Goal: Check status: Check status

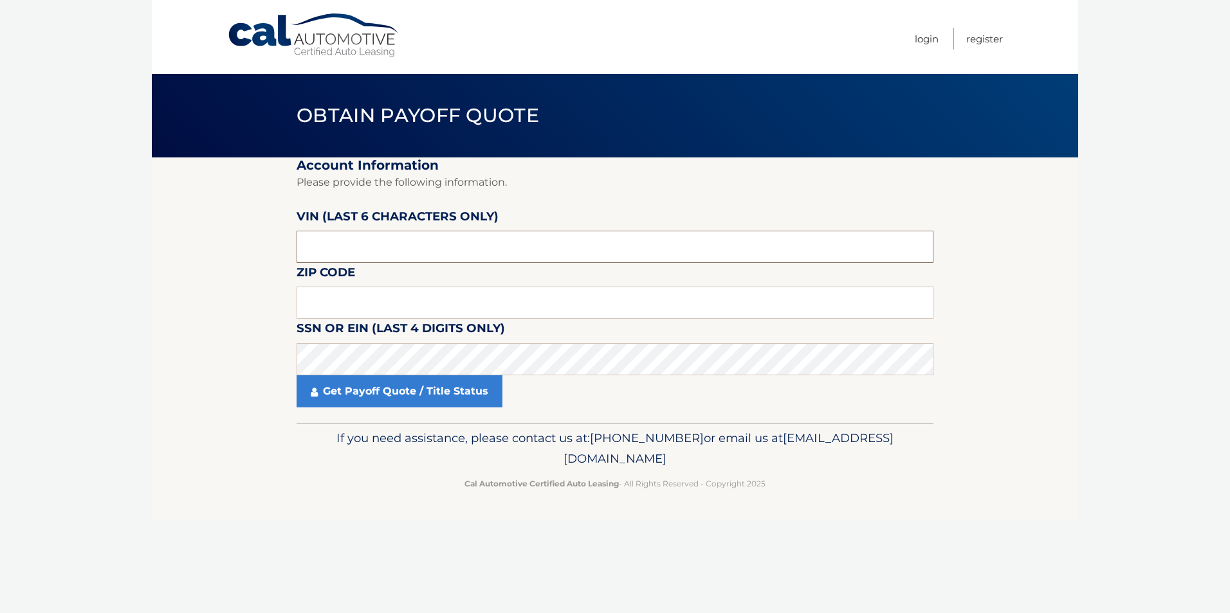
click at [328, 251] on input "text" at bounding box center [614, 247] width 637 height 32
type input "214442"
type input "9814"
type input "07036"
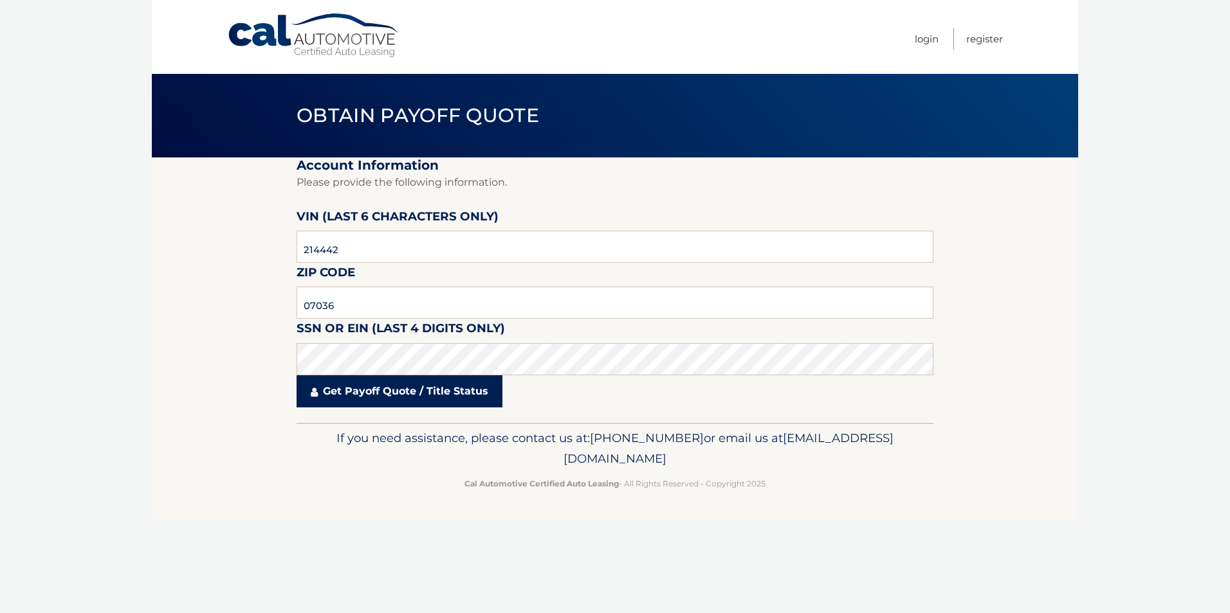
click at [367, 389] on link "Get Payoff Quote / Title Status" at bounding box center [399, 392] width 206 height 32
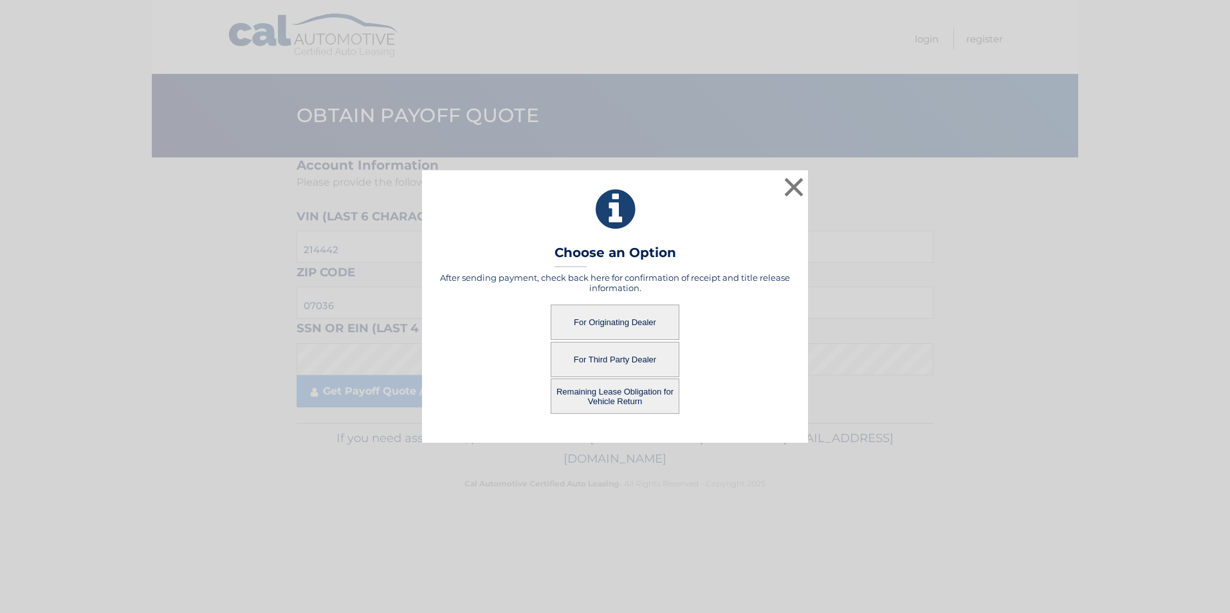
click at [624, 401] on button "Remaining Lease Obligation for Vehicle Return" at bounding box center [614, 396] width 129 height 35
click at [615, 392] on button "Remaining Lease Obligation for Vehicle Return" at bounding box center [614, 396] width 129 height 35
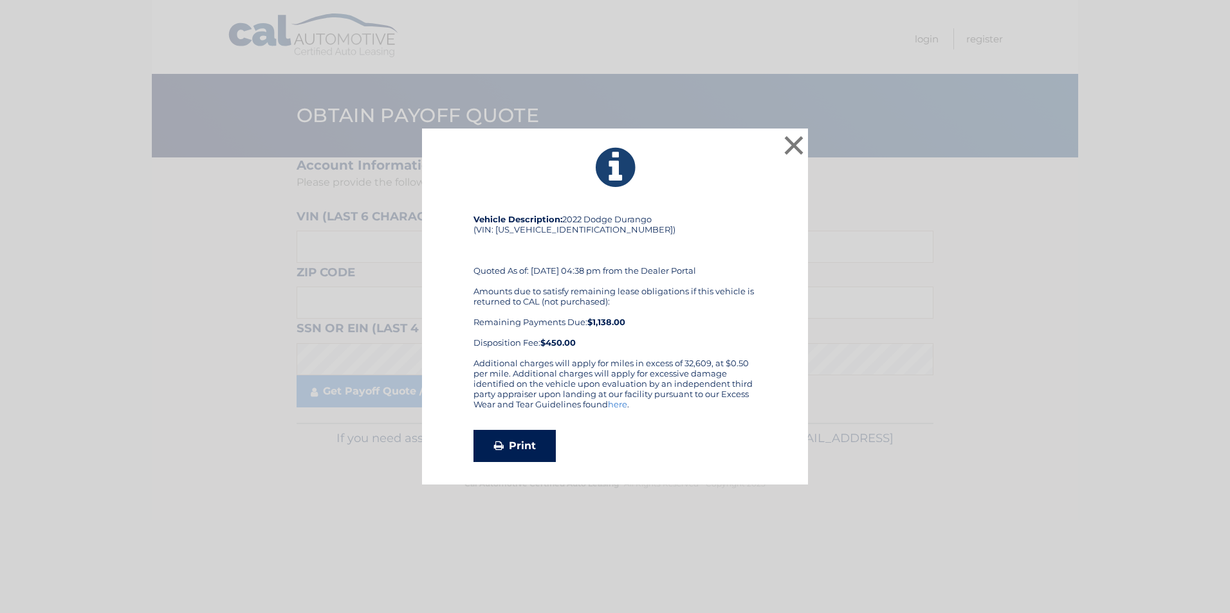
click at [498, 442] on icon at bounding box center [499, 446] width 10 height 10
